Goal: Entertainment & Leisure: Consume media (video, audio)

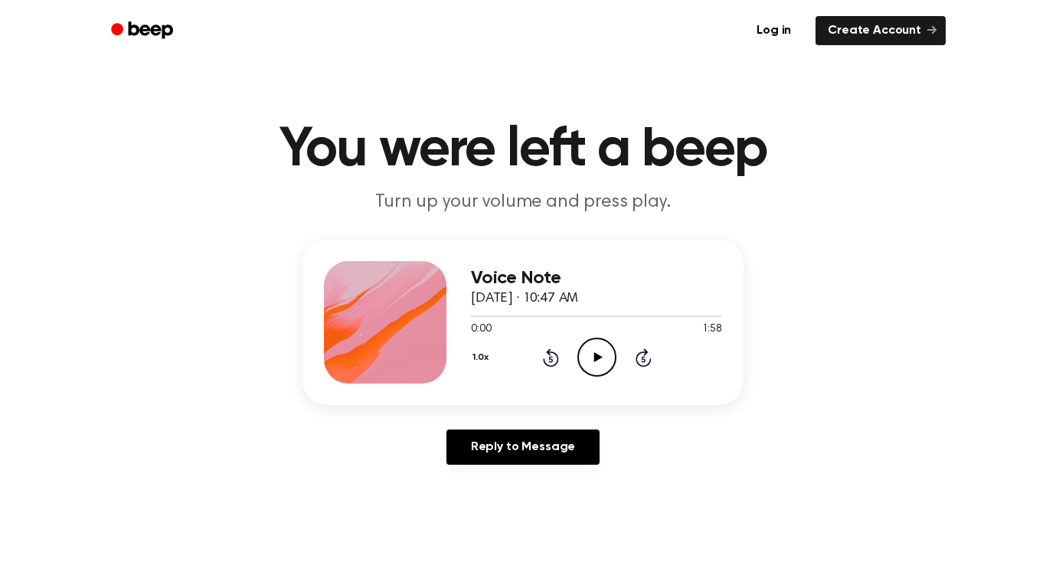
click at [603, 187] on header "You were left a beep Turn up your volume and press play." at bounding box center [523, 169] width 1010 height 93
click at [593, 354] on icon "Play Audio" at bounding box center [597, 357] width 39 height 39
click at [585, 355] on icon "Pause Audio" at bounding box center [597, 357] width 39 height 39
click at [585, 355] on icon "Play Audio" at bounding box center [597, 357] width 39 height 39
click at [585, 355] on icon "Pause Audio" at bounding box center [597, 357] width 39 height 39
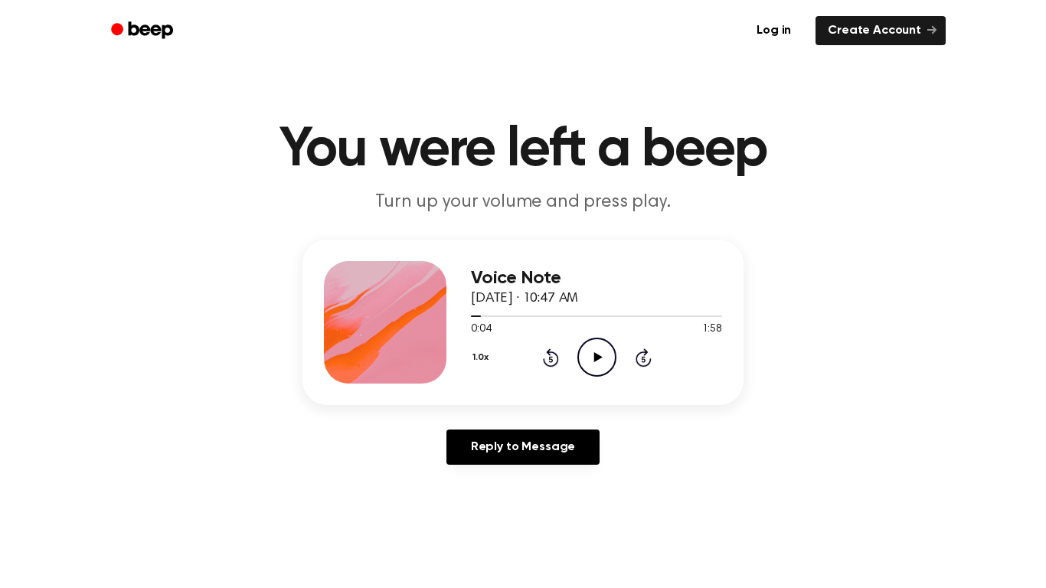
click at [585, 355] on icon "Play Audio" at bounding box center [597, 357] width 39 height 39
click at [553, 357] on icon "Rewind 5 seconds" at bounding box center [550, 358] width 17 height 20
click at [556, 358] on icon at bounding box center [551, 358] width 16 height 18
click at [552, 358] on icon "Rewind 5 seconds" at bounding box center [550, 358] width 17 height 20
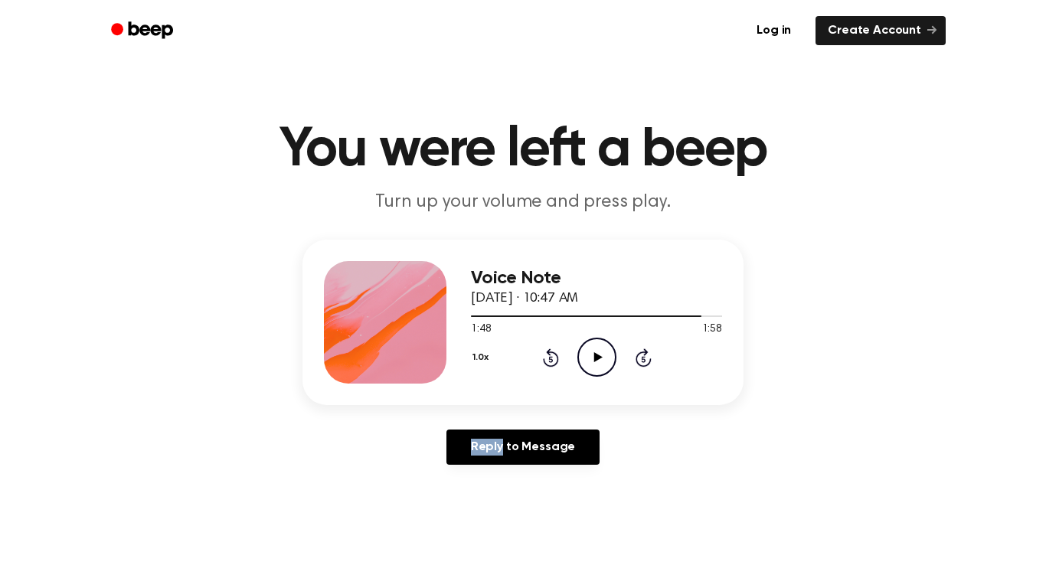
click at [552, 358] on icon "Rewind 5 seconds" at bounding box center [550, 358] width 17 height 20
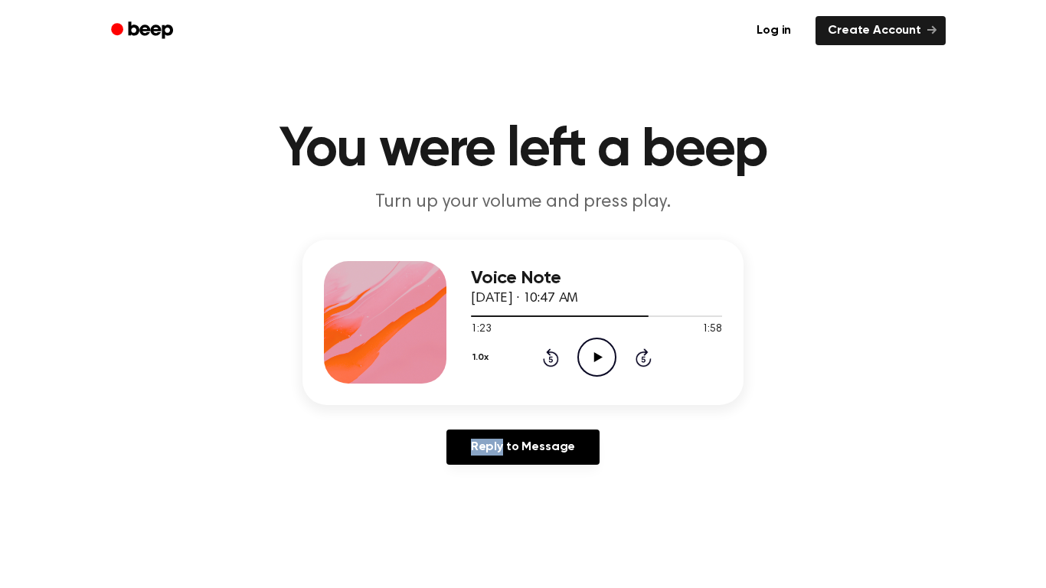
click at [552, 358] on icon "Rewind 5 seconds" at bounding box center [550, 358] width 17 height 20
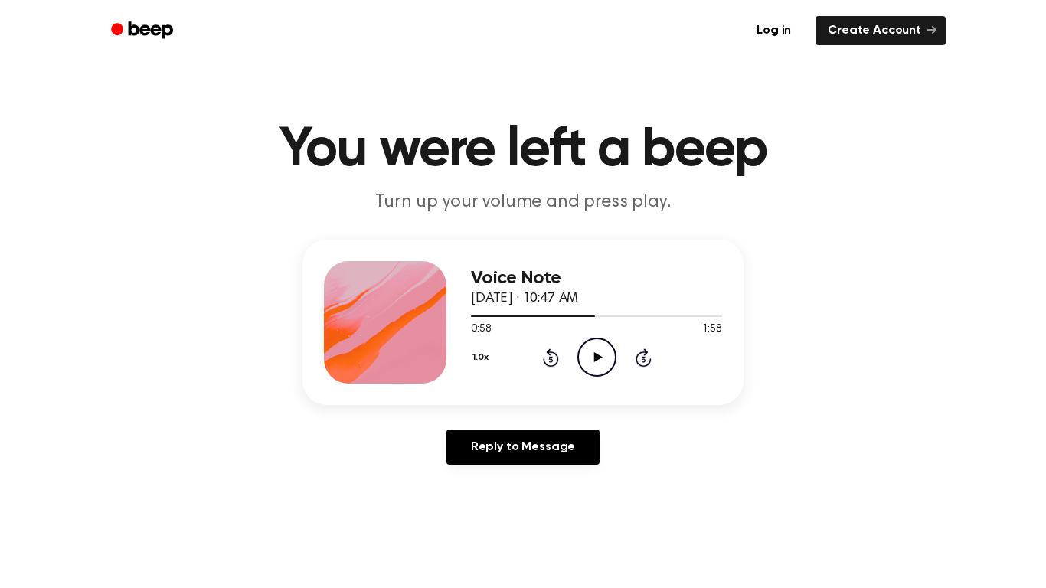
click at [552, 358] on icon "Rewind 5 seconds" at bounding box center [550, 358] width 17 height 20
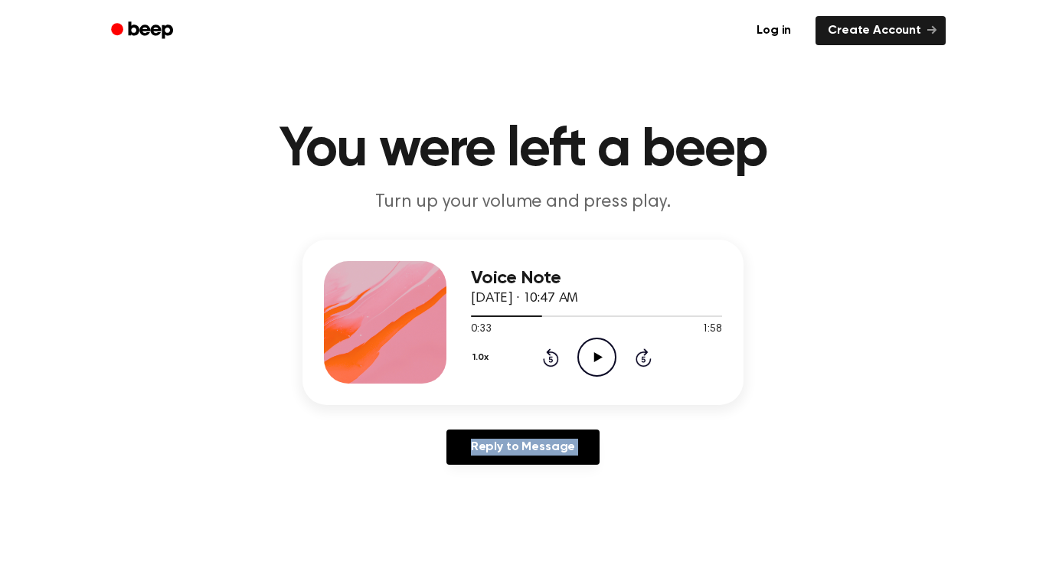
click at [552, 358] on icon "Rewind 5 seconds" at bounding box center [550, 358] width 17 height 20
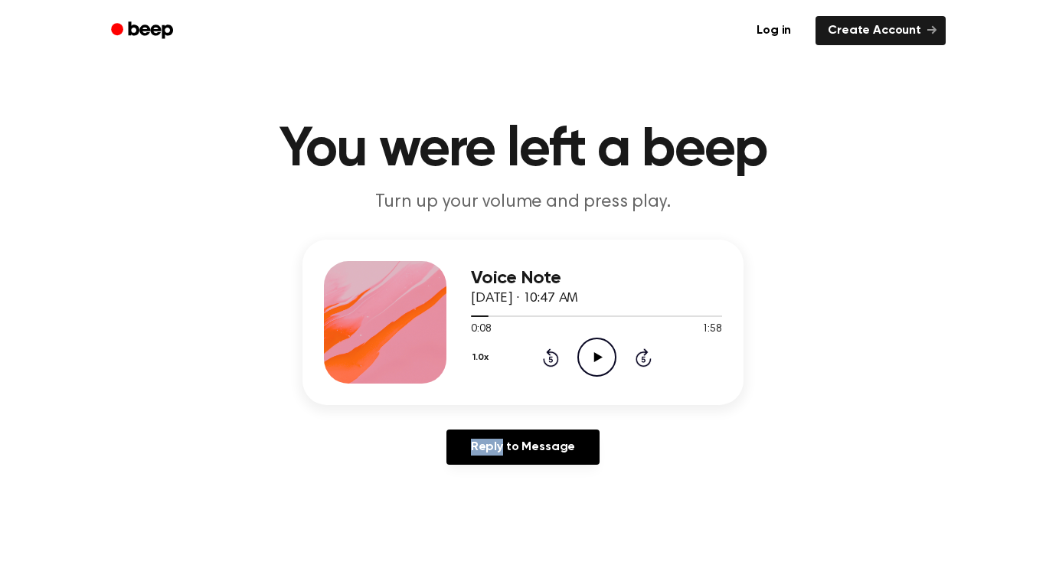
click at [552, 358] on icon "Rewind 5 seconds" at bounding box center [550, 358] width 17 height 20
click at [588, 355] on icon "Play Audio" at bounding box center [597, 357] width 39 height 39
click at [589, 358] on icon "Pause Audio" at bounding box center [597, 357] width 39 height 39
click at [545, 353] on icon "Rewind 5 seconds" at bounding box center [550, 358] width 17 height 20
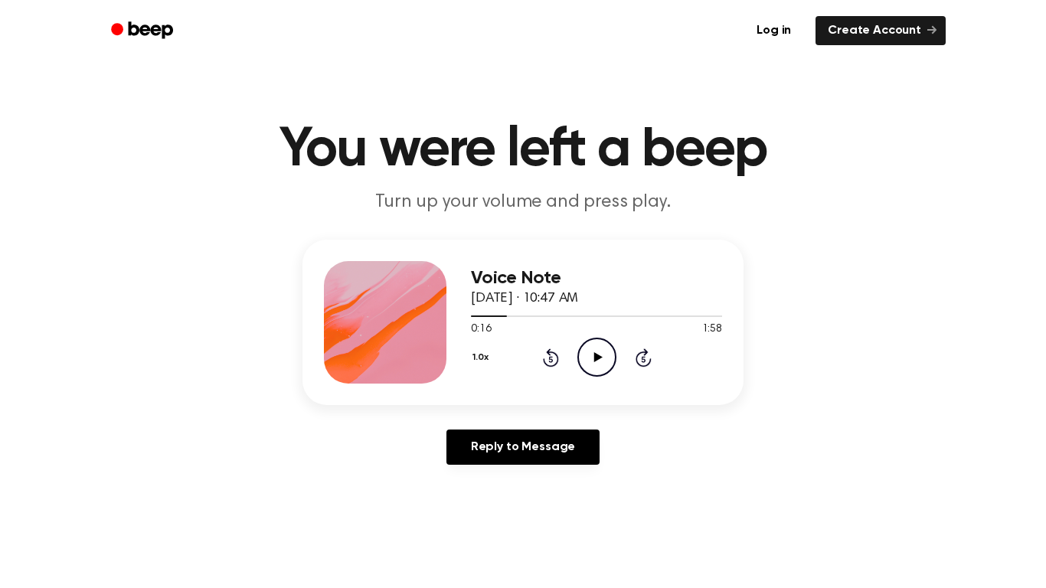
click at [545, 353] on icon "Rewind 5 seconds" at bounding box center [550, 358] width 17 height 20
click at [594, 350] on icon "Play Audio" at bounding box center [597, 357] width 39 height 39
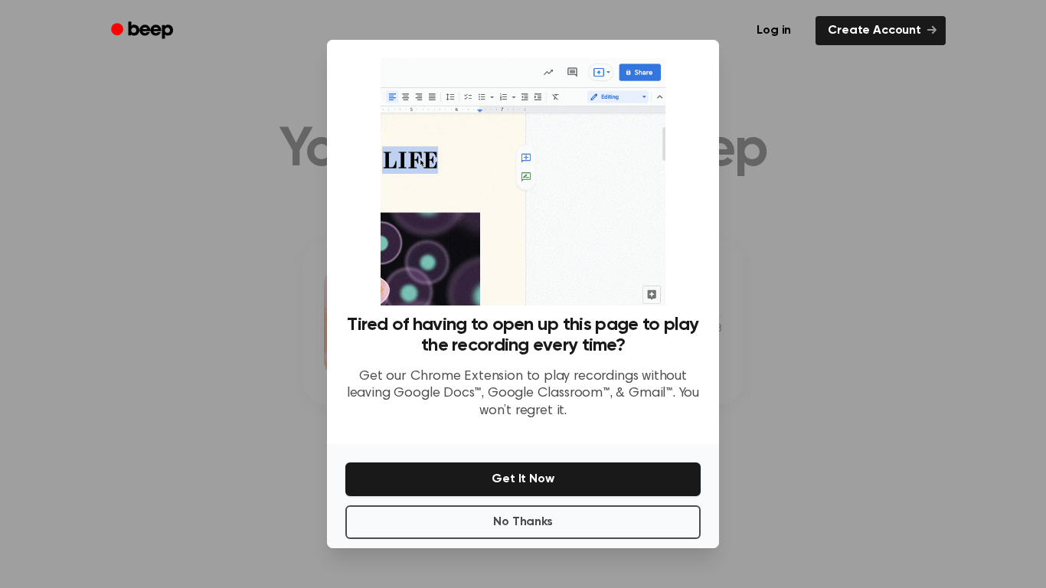
click at [982, 502] on div at bounding box center [523, 294] width 1046 height 588
click at [838, 256] on div at bounding box center [523, 294] width 1046 height 588
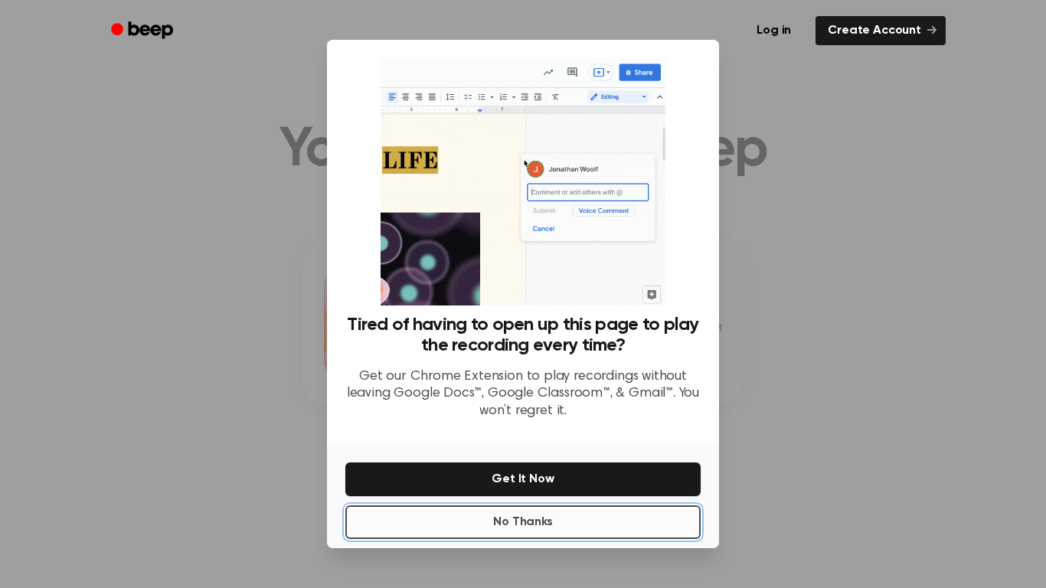
click at [618, 519] on button "No Thanks" at bounding box center [522, 523] width 355 height 34
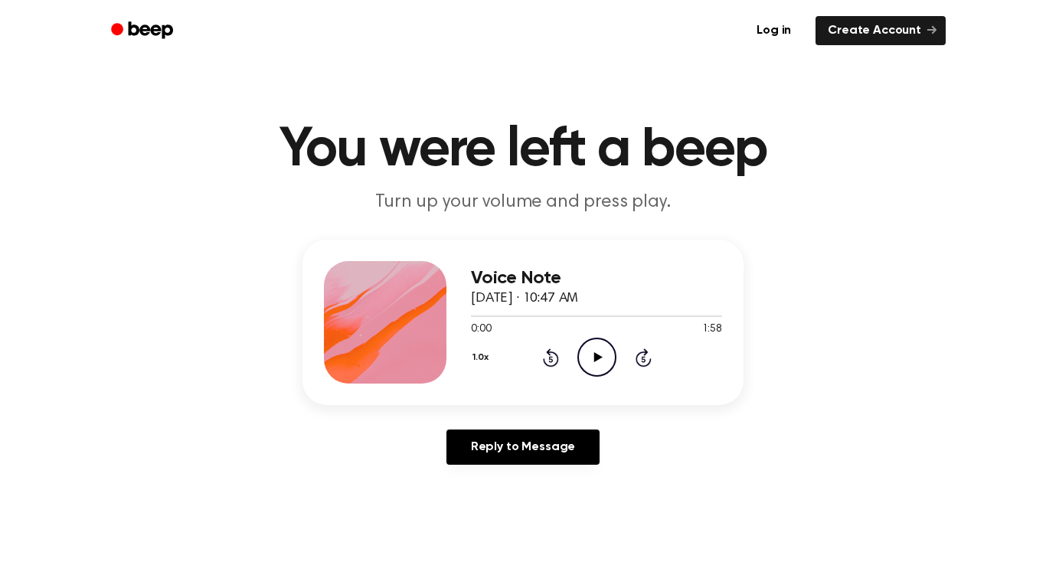
click at [593, 363] on icon "Play Audio" at bounding box center [597, 357] width 39 height 39
click at [607, 370] on icon "Pause Audio" at bounding box center [597, 357] width 39 height 39
click at [548, 360] on icon "Rewind 5 seconds" at bounding box center [550, 358] width 17 height 20
click at [590, 359] on icon "Play Audio" at bounding box center [597, 357] width 39 height 39
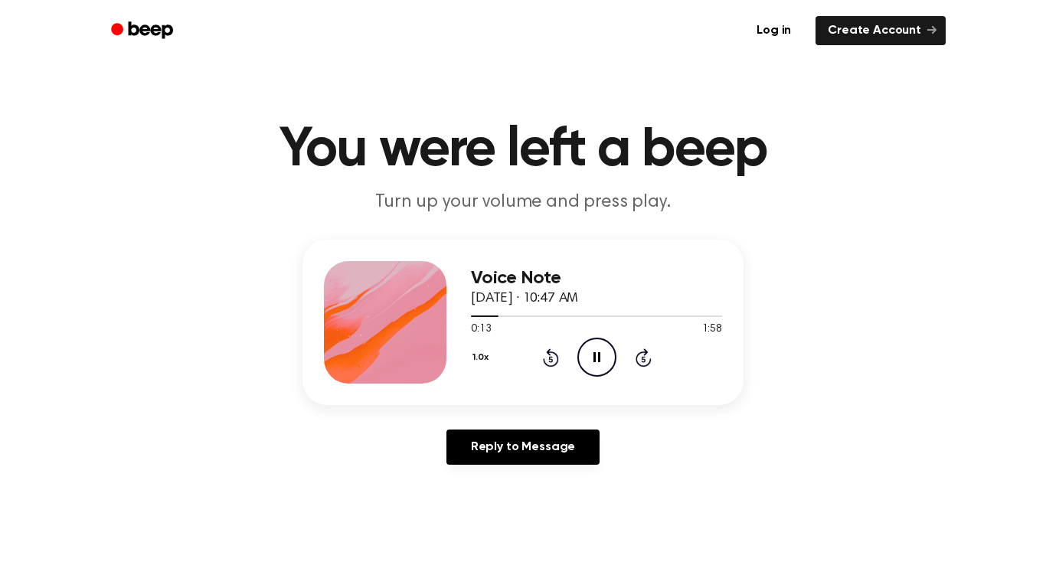
click at [598, 352] on icon "Pause Audio" at bounding box center [597, 357] width 39 height 39
